Goal: Navigation & Orientation: Find specific page/section

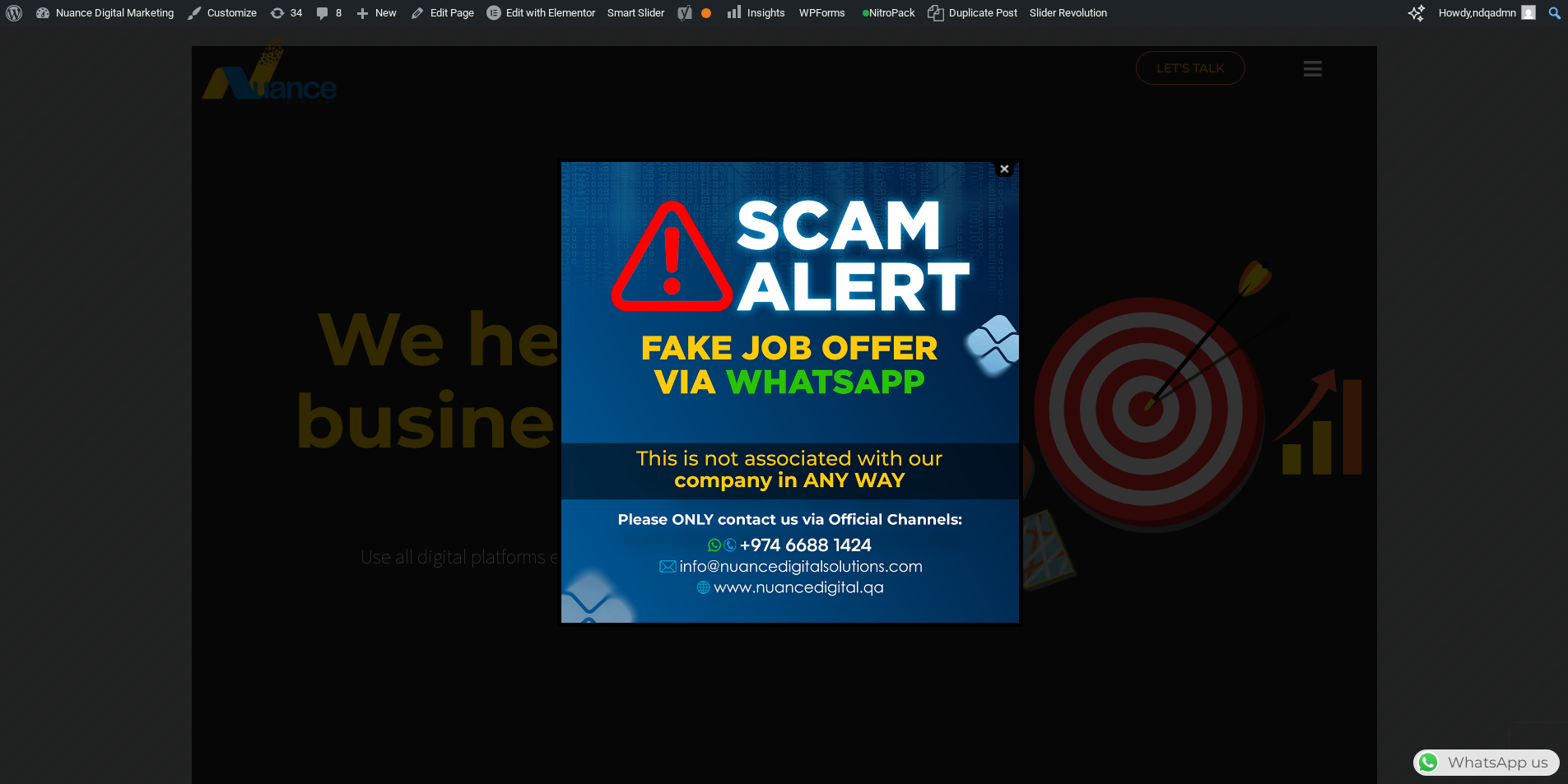
scroll to position [0, 433]
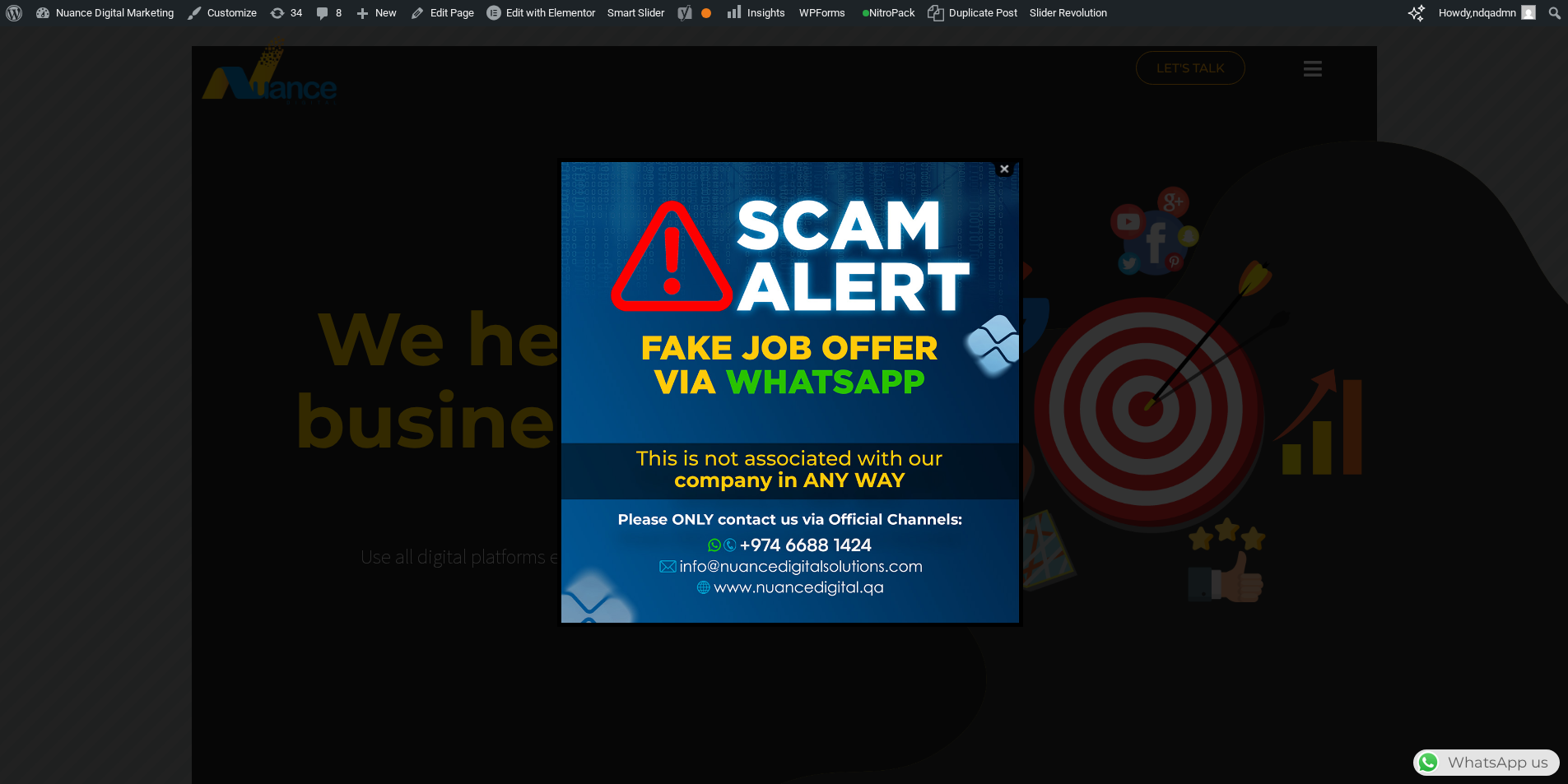
click at [1008, 168] on img at bounding box center [1004, 169] width 31 height 16
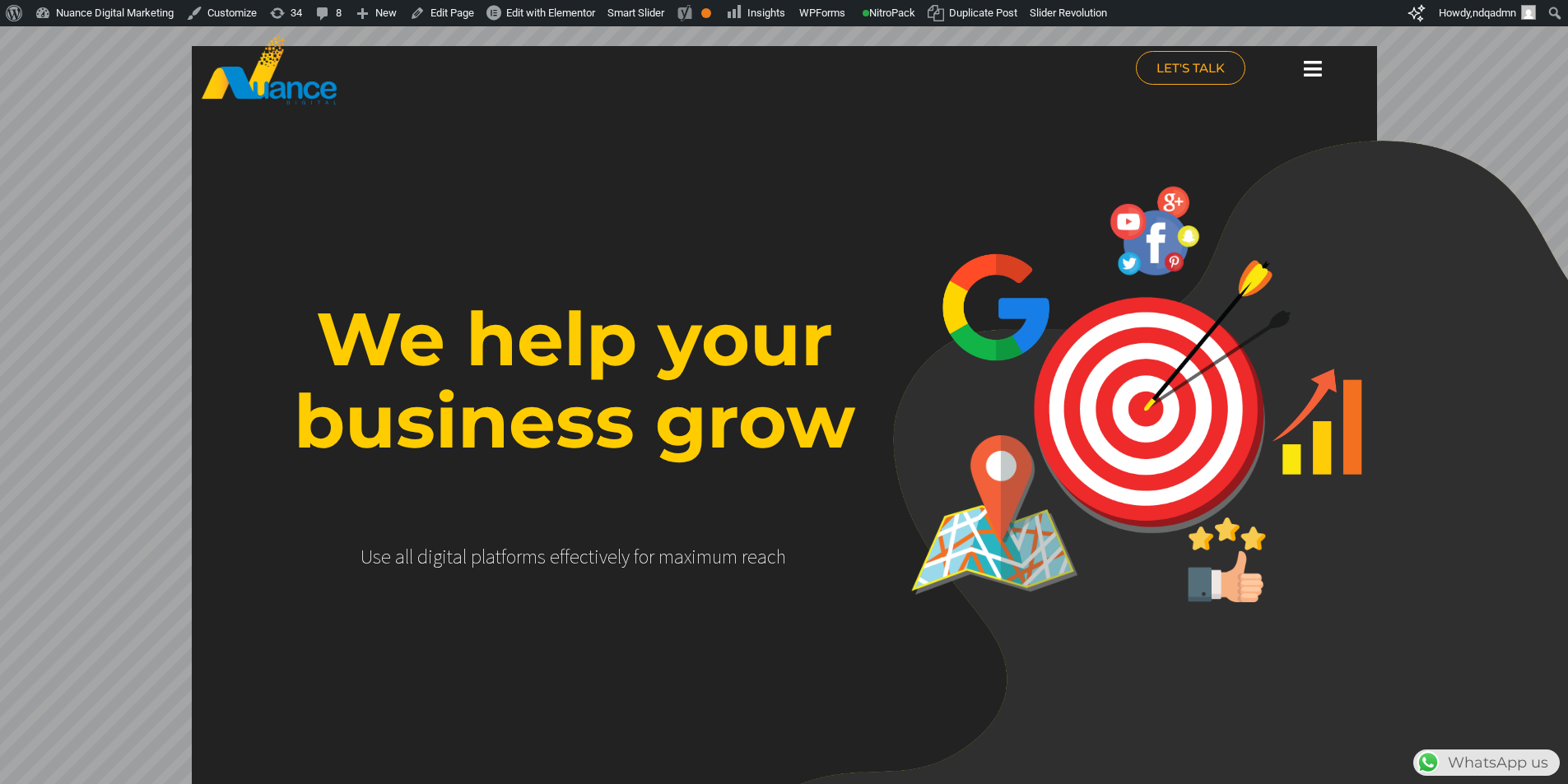
scroll to position [0, 0]
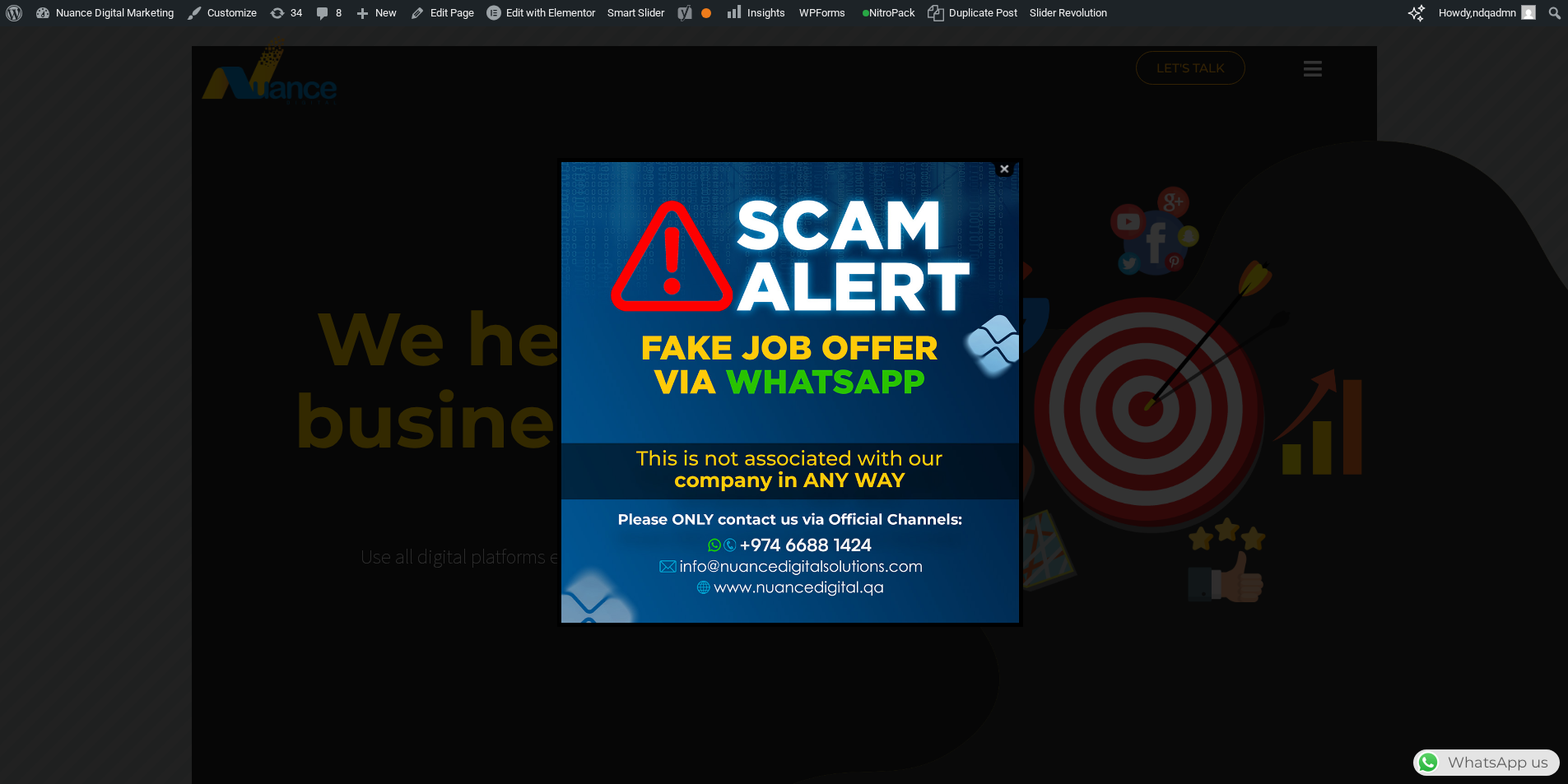
click at [1010, 171] on img at bounding box center [1004, 169] width 31 height 16
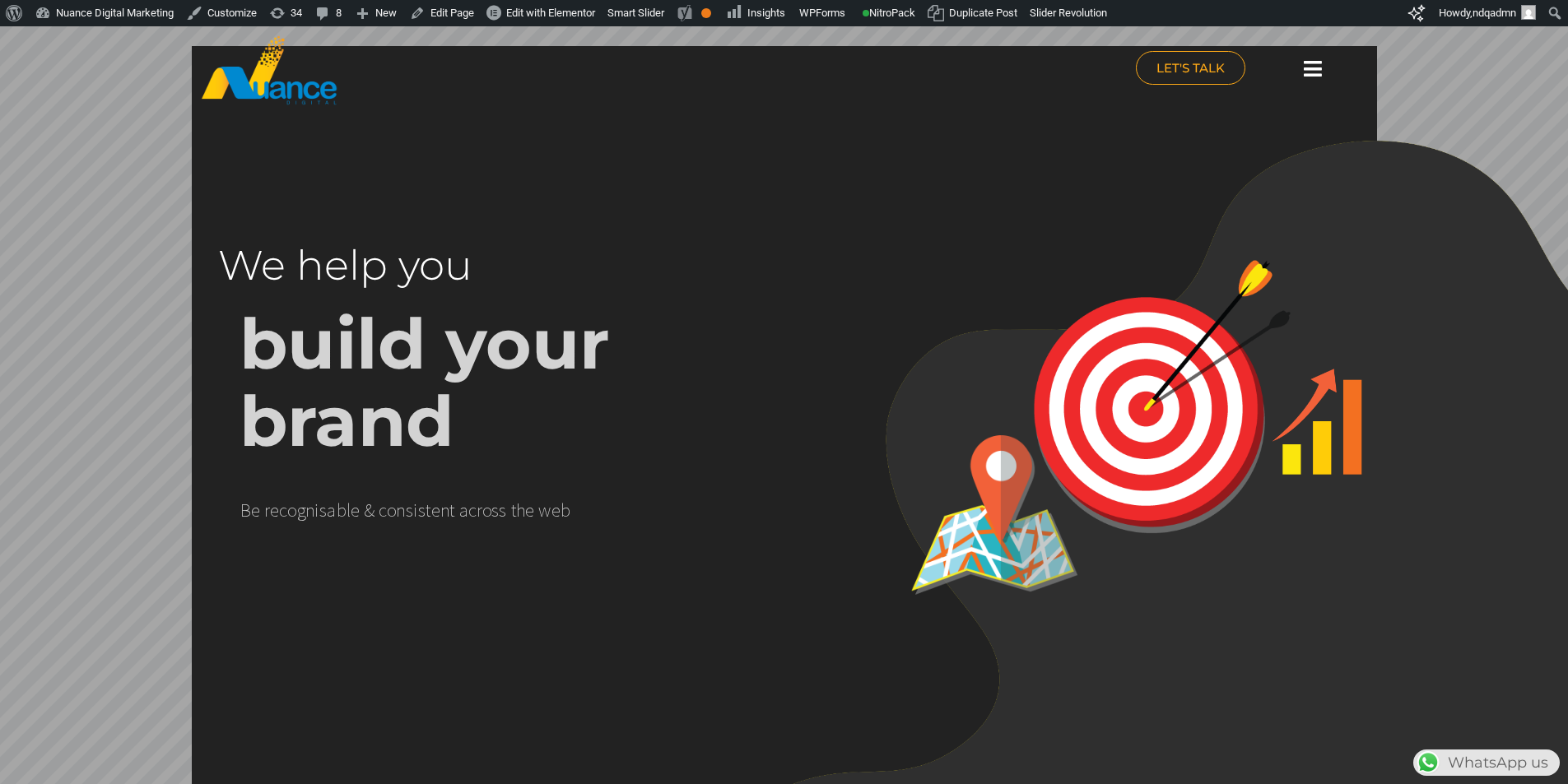
scroll to position [0, 433]
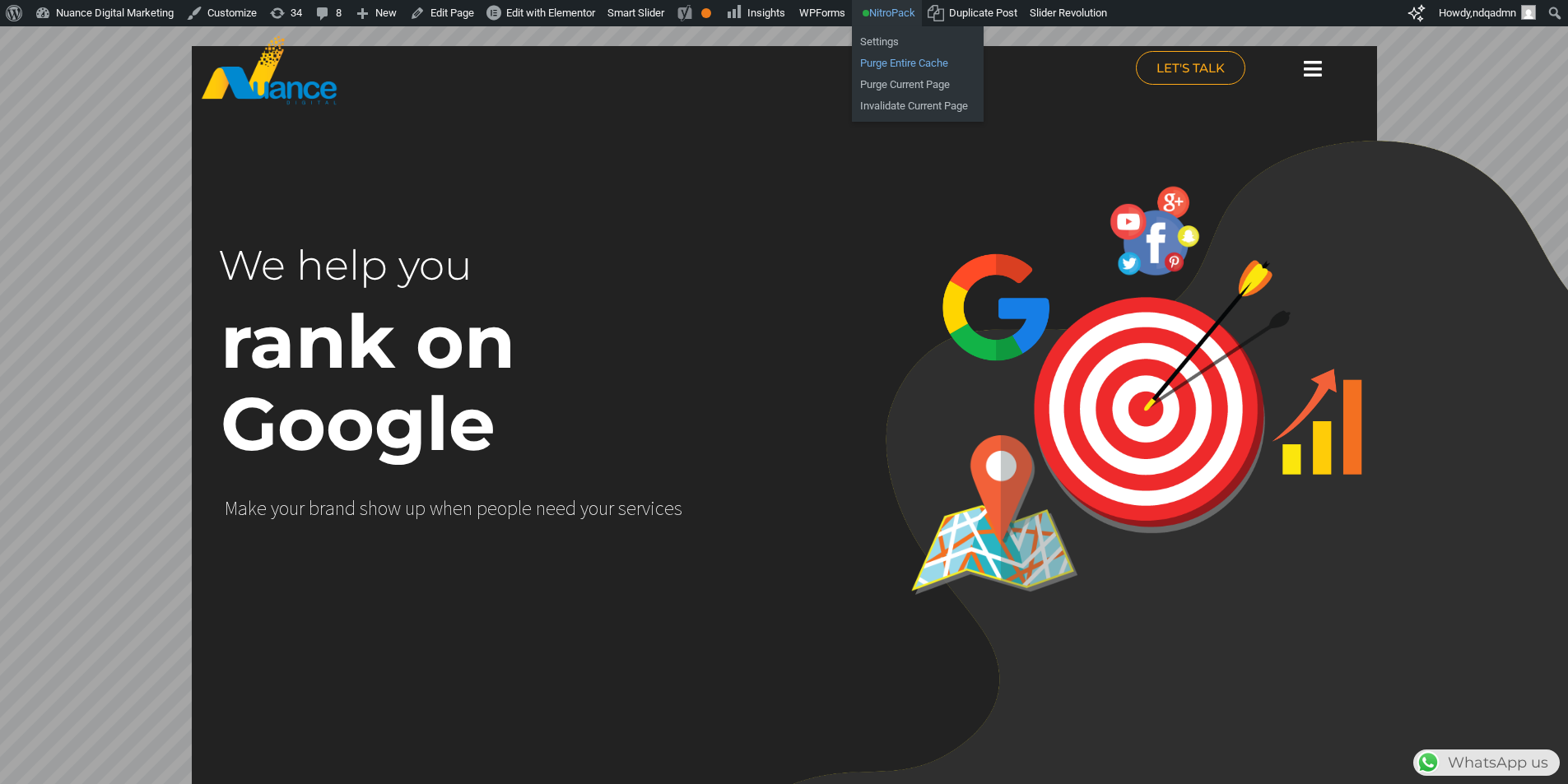
click at [893, 66] on link "Purge Entire Cache" at bounding box center [917, 64] width 131 height 22
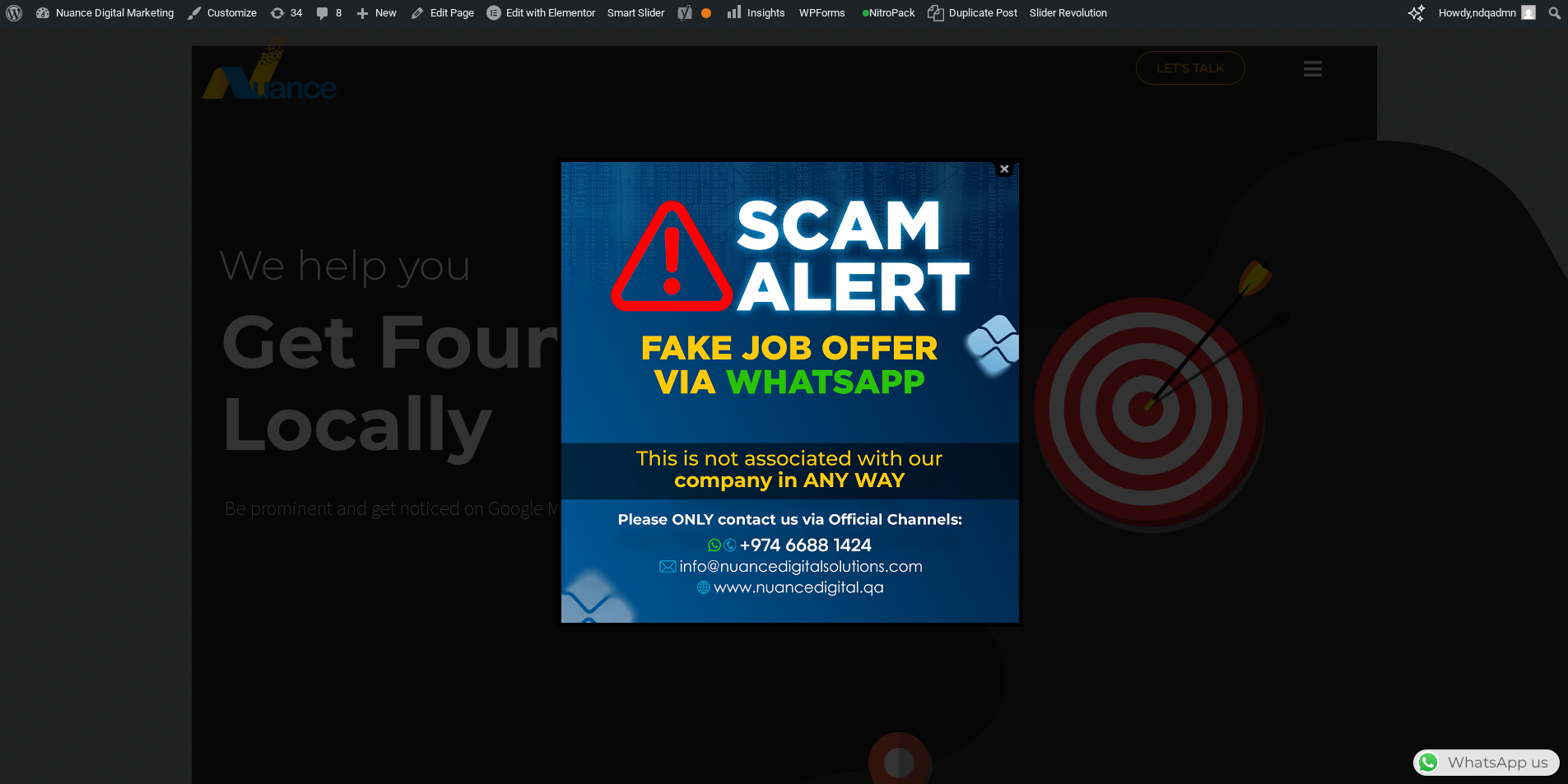
scroll to position [0, 433]
click at [1008, 171] on img at bounding box center [1004, 169] width 31 height 16
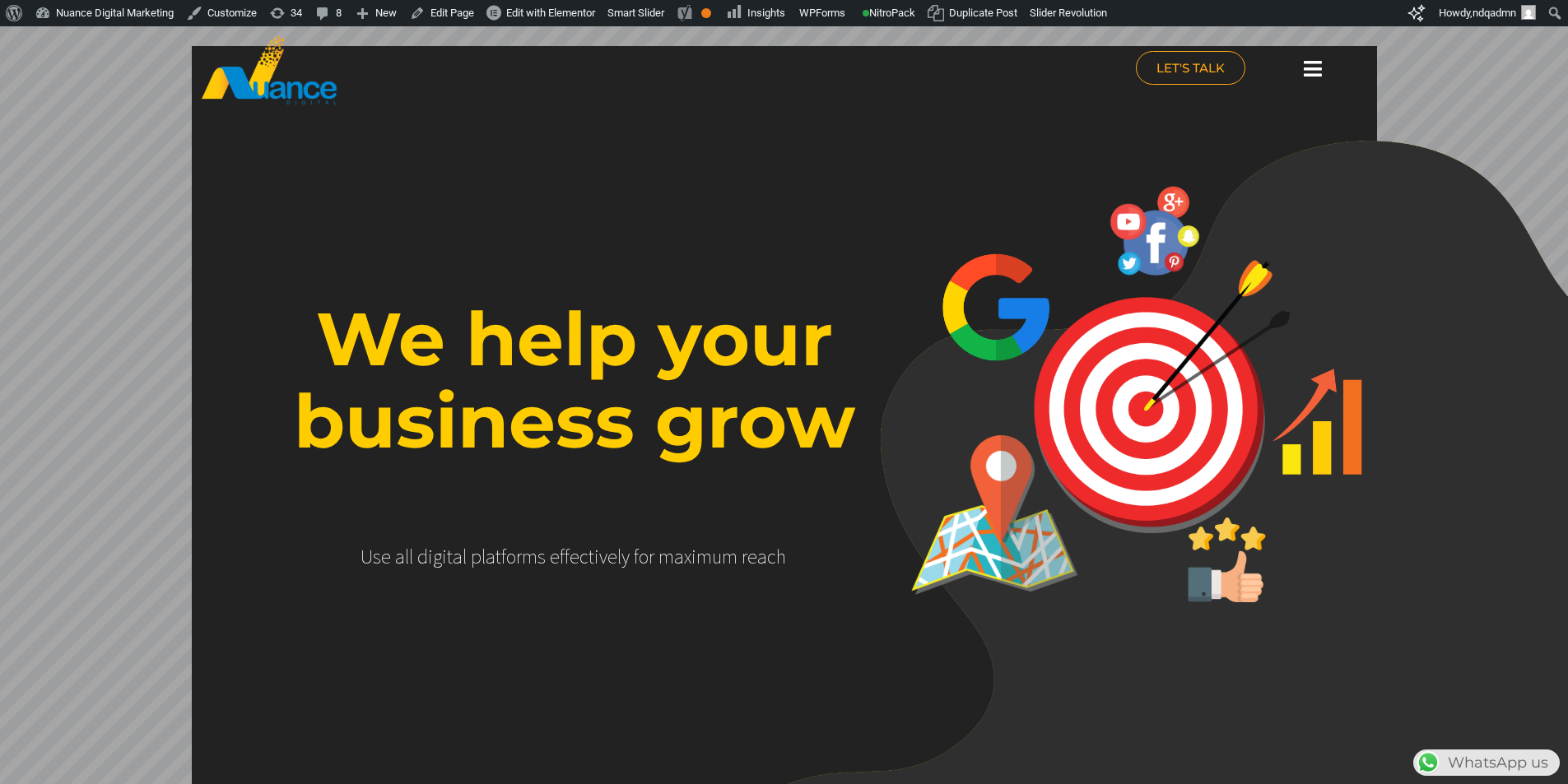
scroll to position [0, 0]
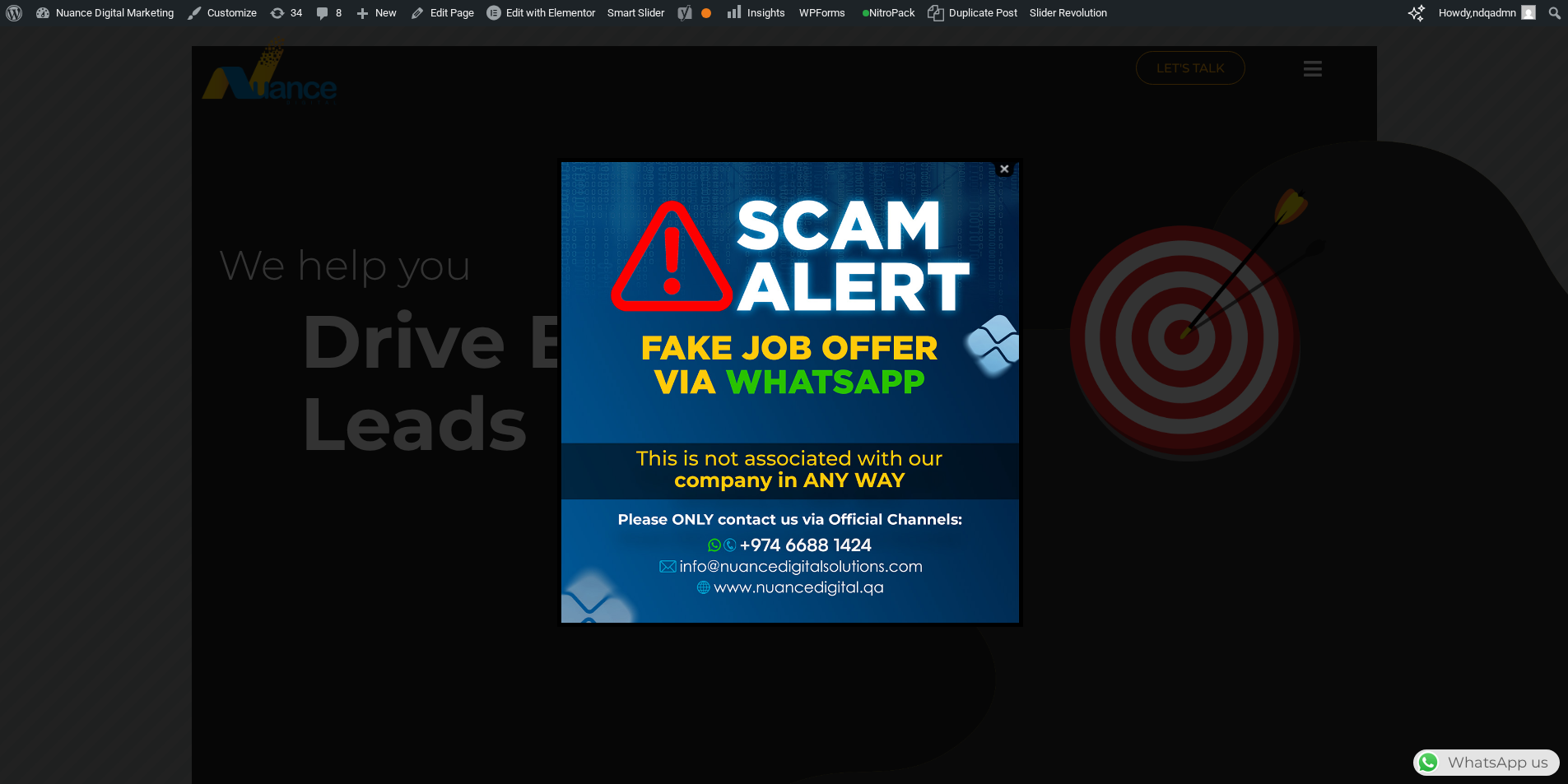
click at [1001, 167] on img at bounding box center [1004, 169] width 31 height 16
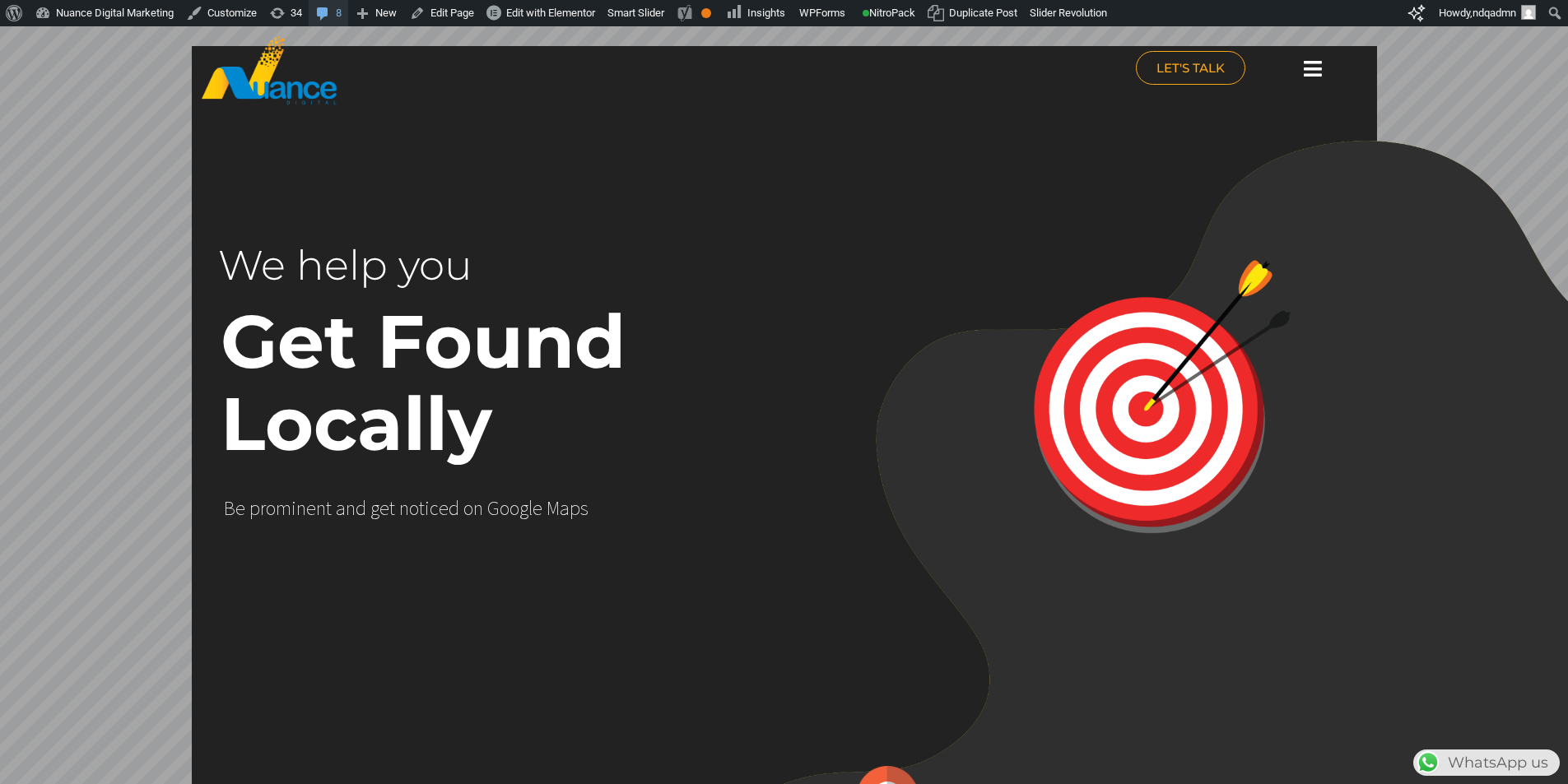
scroll to position [0, 433]
